Goal: Share content

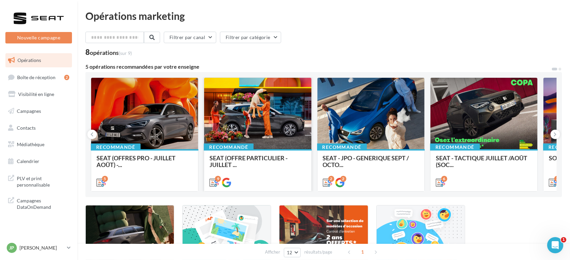
click at [283, 172] on div "9" at bounding box center [257, 181] width 107 height 19
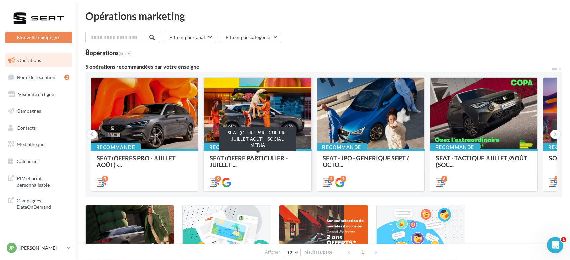
click at [230, 155] on span "SEAT (OFFRE PARTICULIER - JUILLET ..." at bounding box center [249, 161] width 78 height 14
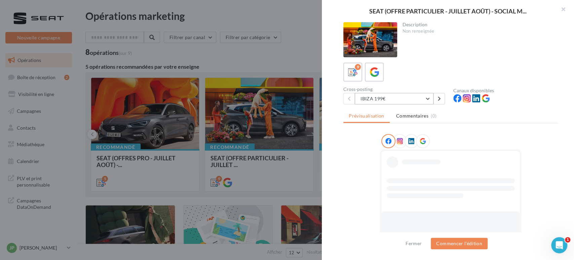
click at [400, 97] on button "IBIZA 199€" at bounding box center [394, 98] width 79 height 11
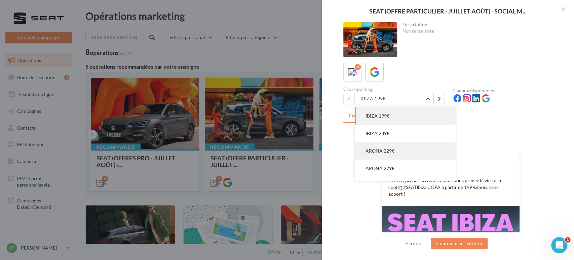
click at [404, 150] on button "ARONA 229€" at bounding box center [405, 150] width 101 height 17
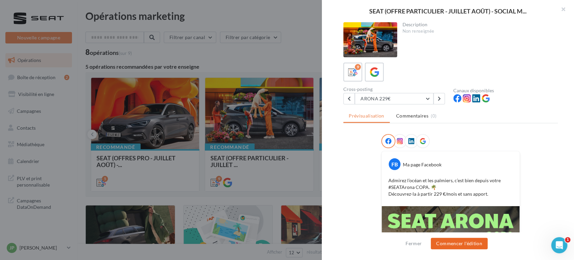
click at [468, 239] on button "Commencer l'édition" at bounding box center [459, 242] width 57 height 11
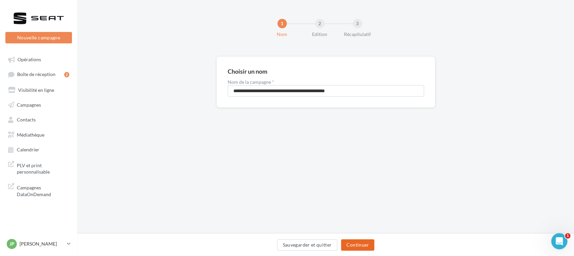
click at [373, 247] on button "Continuer" at bounding box center [357, 244] width 33 height 11
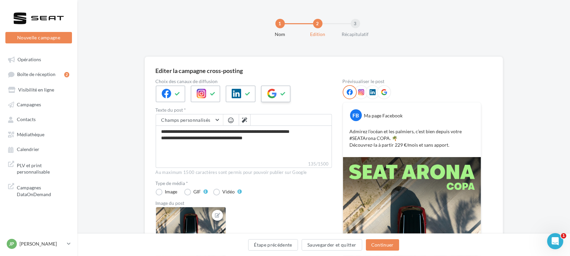
click at [272, 95] on icon at bounding box center [271, 93] width 9 height 9
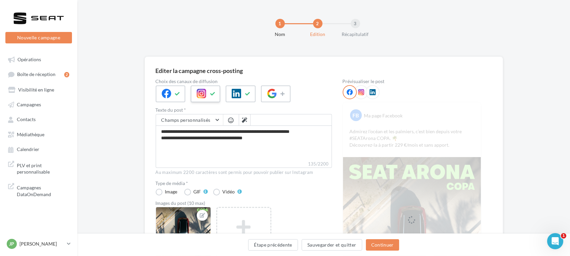
click at [214, 90] on button at bounding box center [213, 94] width 8 height 10
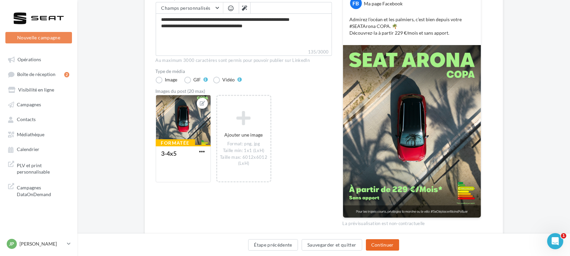
click at [380, 248] on button "Continuer" at bounding box center [382, 244] width 33 height 11
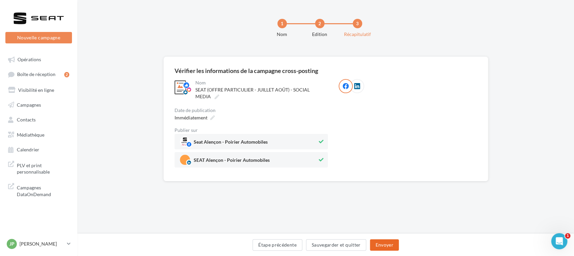
click at [376, 241] on button "Envoyer" at bounding box center [384, 244] width 29 height 11
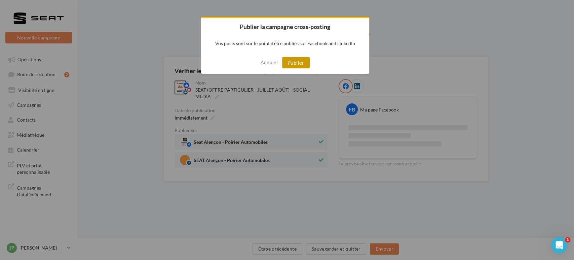
click at [308, 60] on button "Publier" at bounding box center [296, 62] width 28 height 11
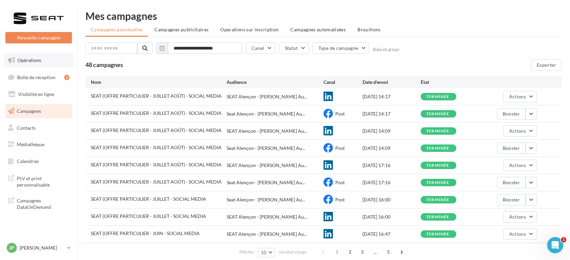
click at [35, 56] on link "Opérations" at bounding box center [38, 60] width 69 height 14
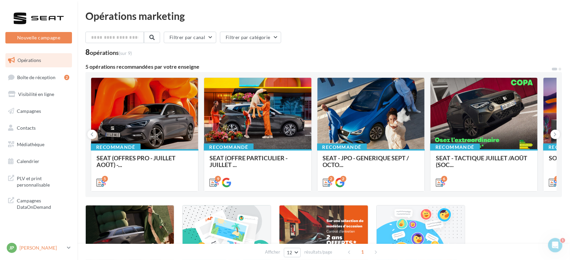
click at [53, 252] on div "[PERSON_NAME] seat-alencon" at bounding box center [36, 248] width 58 height 10
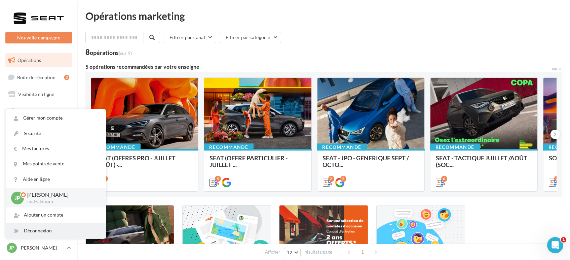
click at [26, 230] on div "Déconnexion" at bounding box center [56, 230] width 100 height 15
